Goal: Information Seeking & Learning: Learn about a topic

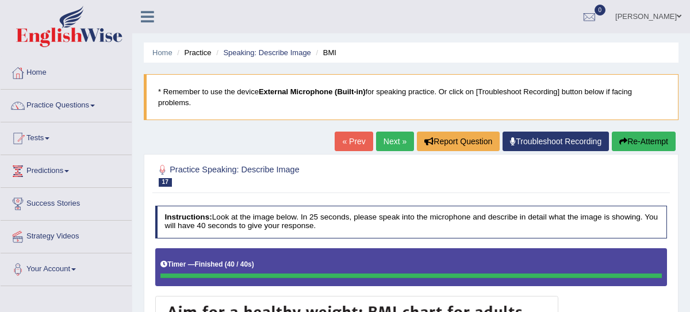
click at [648, 149] on button "Re-Attempt" at bounding box center [644, 142] width 64 height 20
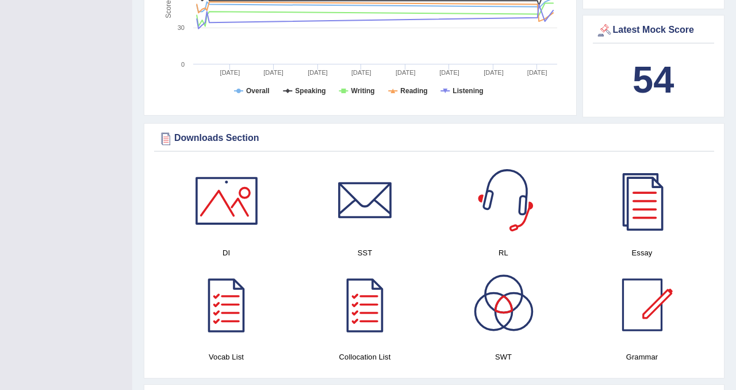
scroll to position [622, 0]
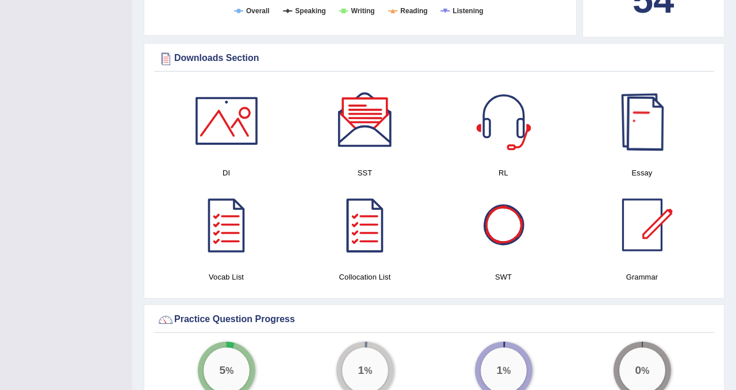
click at [650, 135] on div at bounding box center [642, 120] width 80 height 80
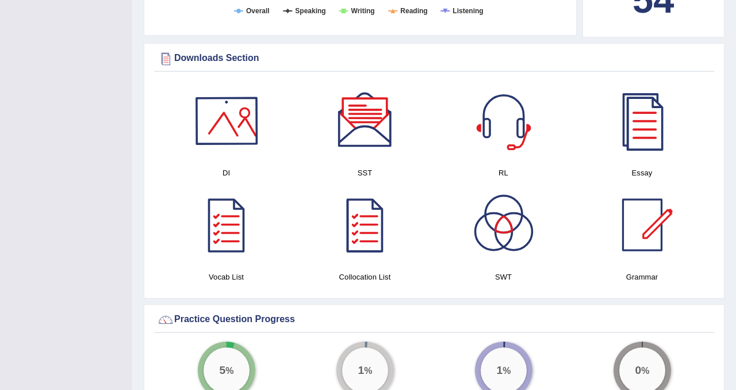
click at [239, 126] on div at bounding box center [226, 120] width 80 height 80
